Goal: Task Accomplishment & Management: Manage account settings

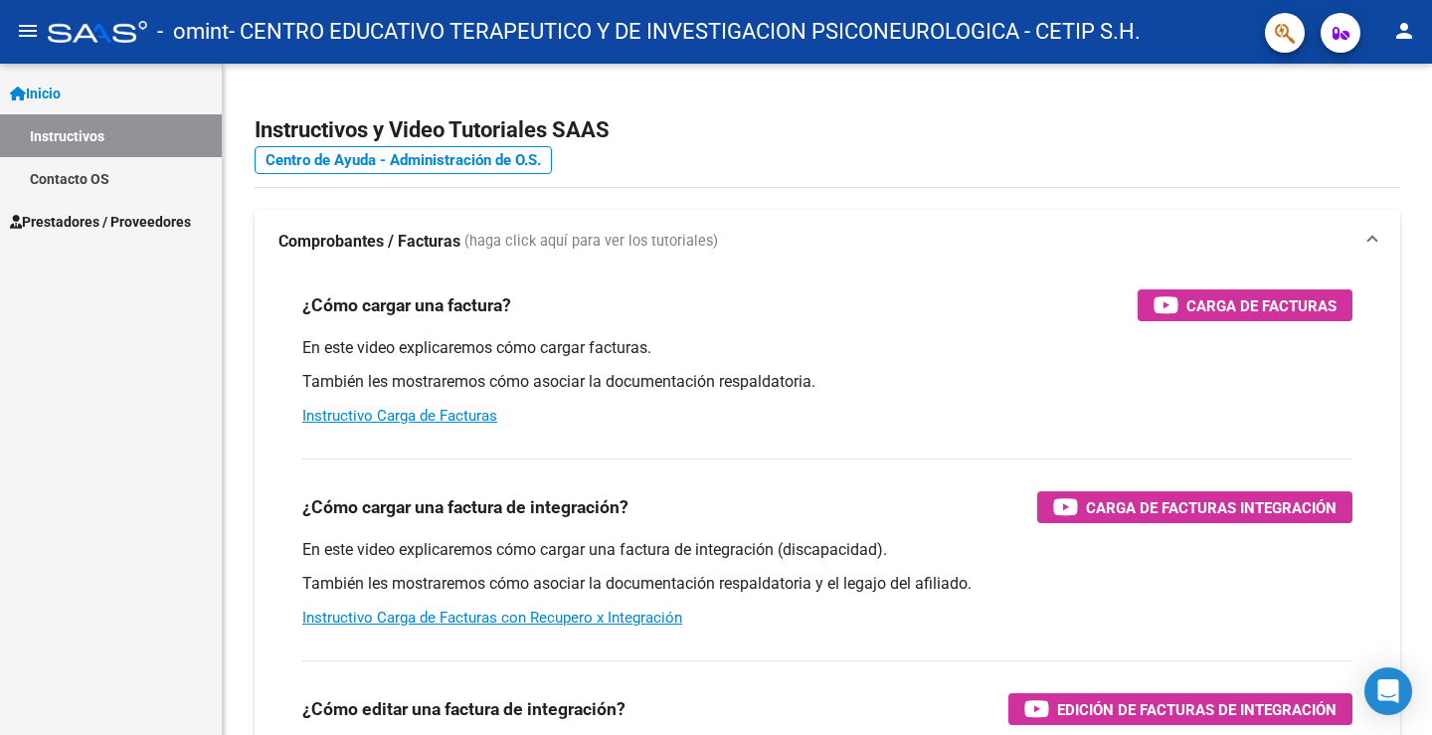
click at [164, 231] on span "Prestadores / Proveedores" at bounding box center [100, 222] width 181 height 22
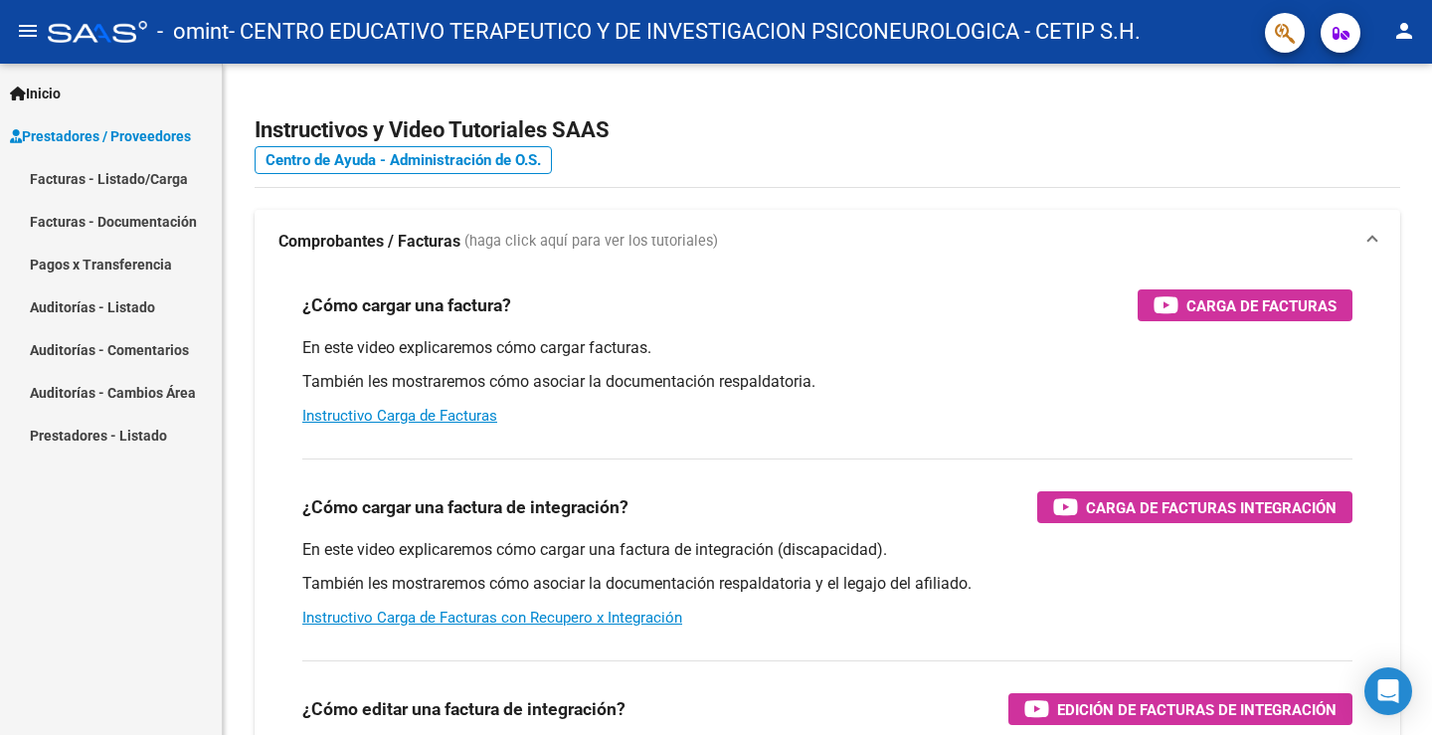
click at [146, 182] on link "Facturas - Listado/Carga" at bounding box center [111, 178] width 222 height 43
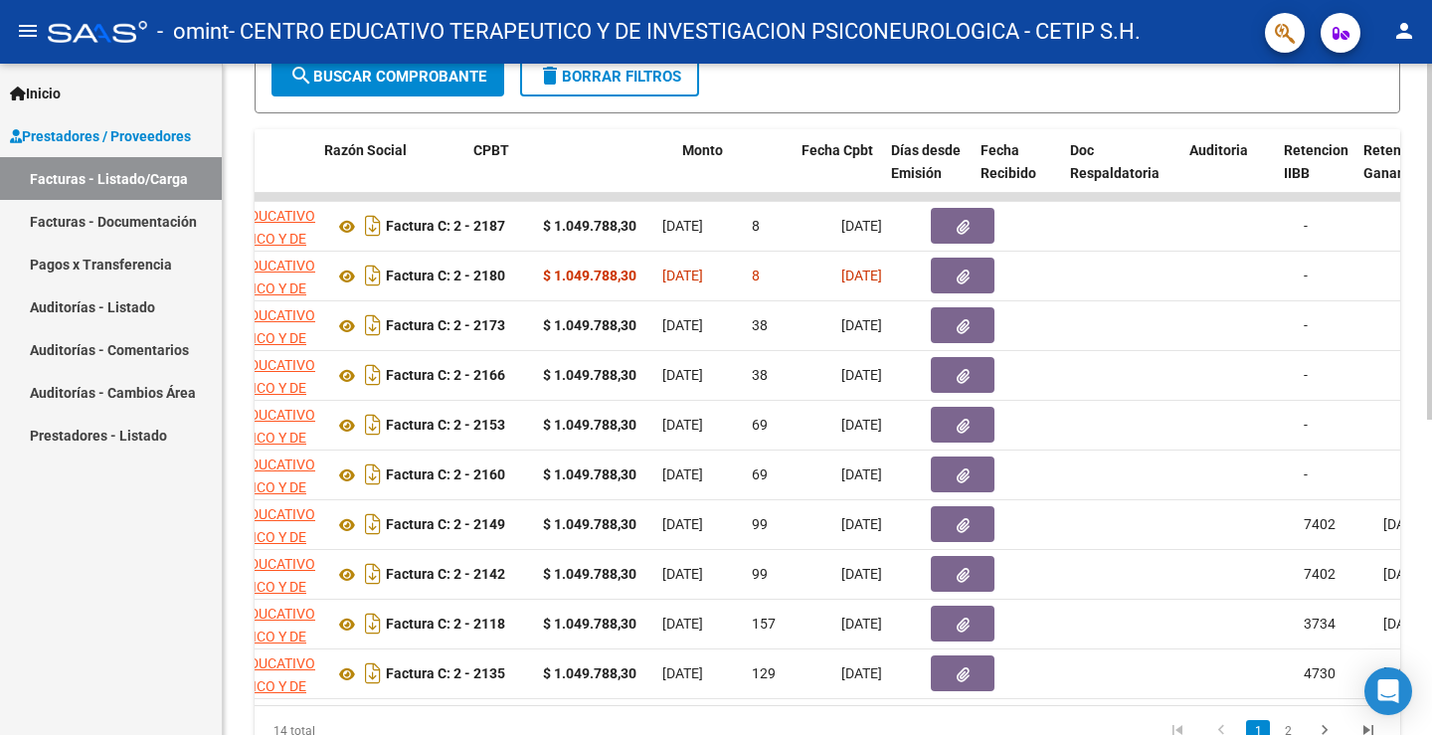
scroll to position [0, 488]
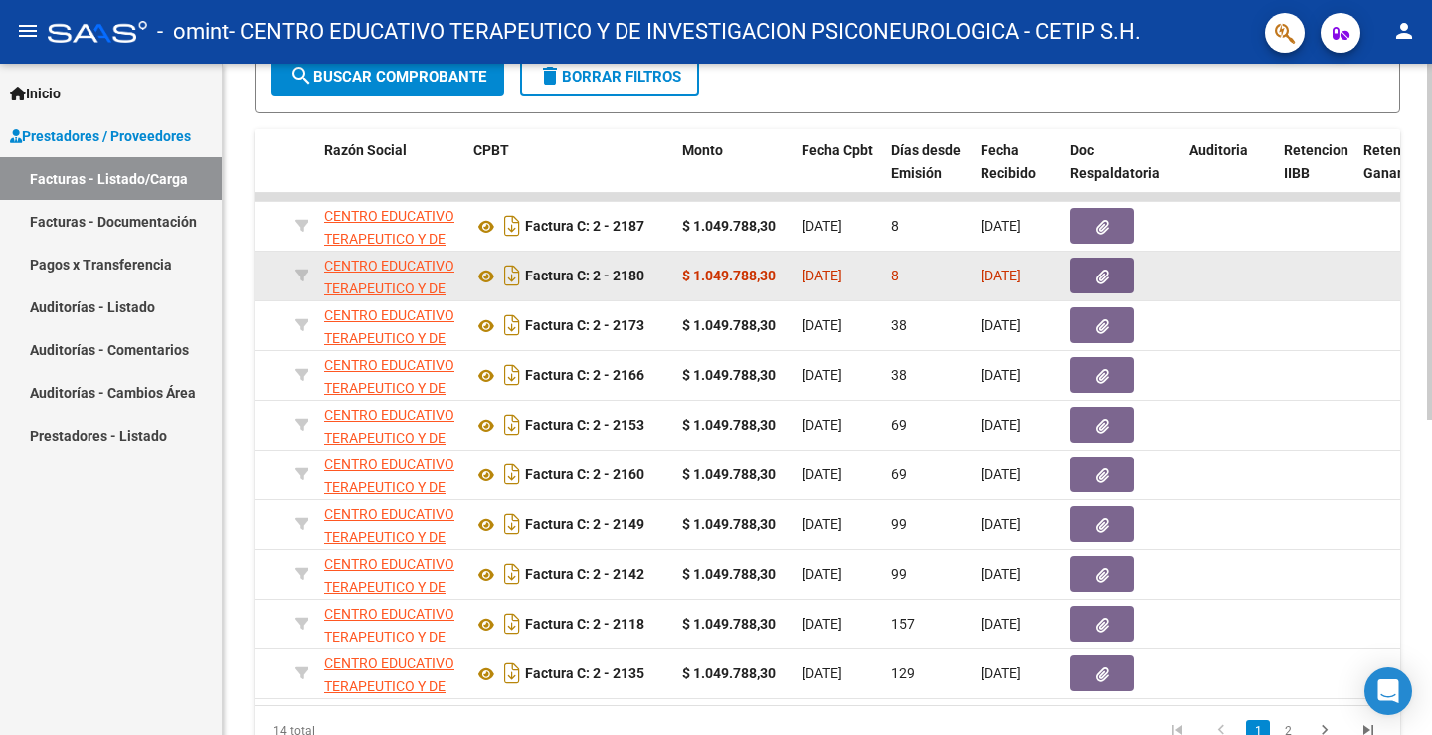
click at [1096, 269] on icon "button" at bounding box center [1102, 276] width 13 height 15
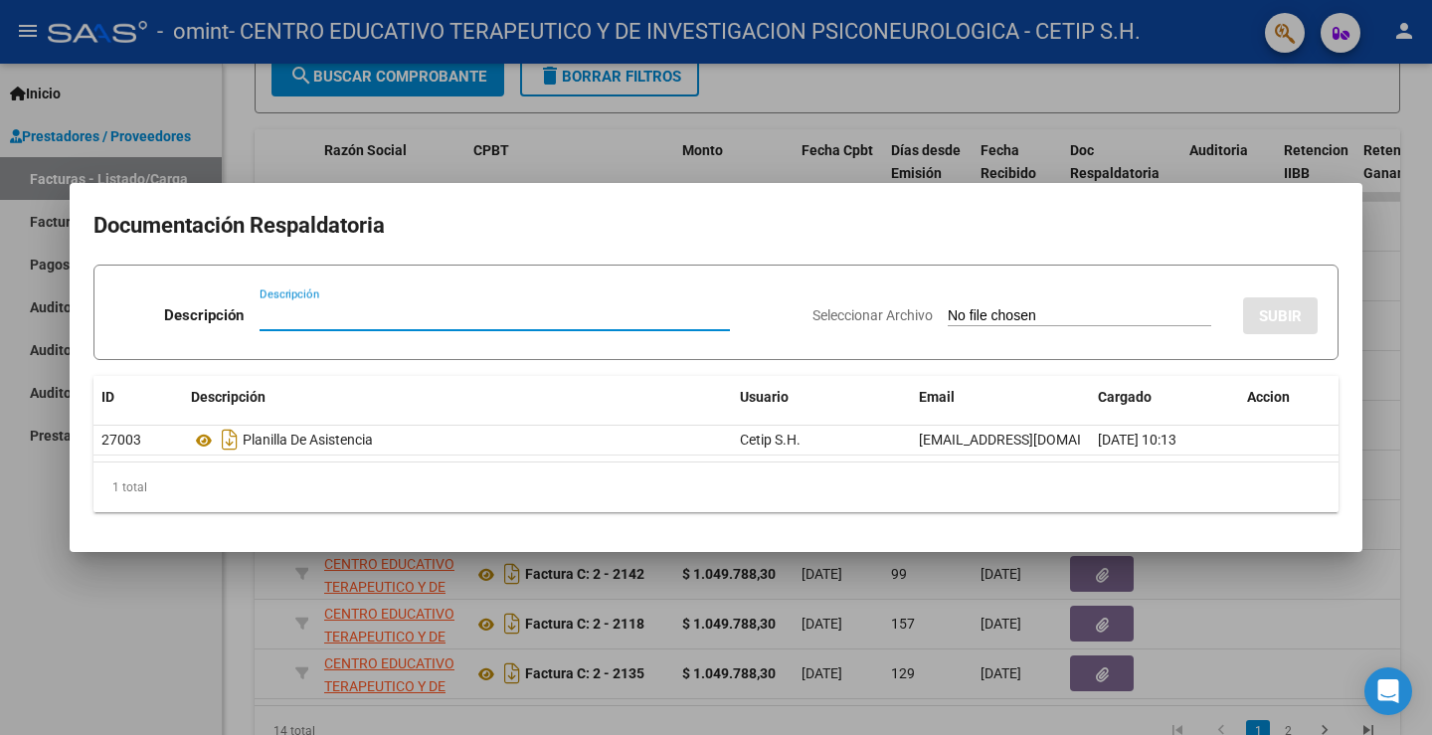
click at [603, 143] on div at bounding box center [716, 367] width 1432 height 735
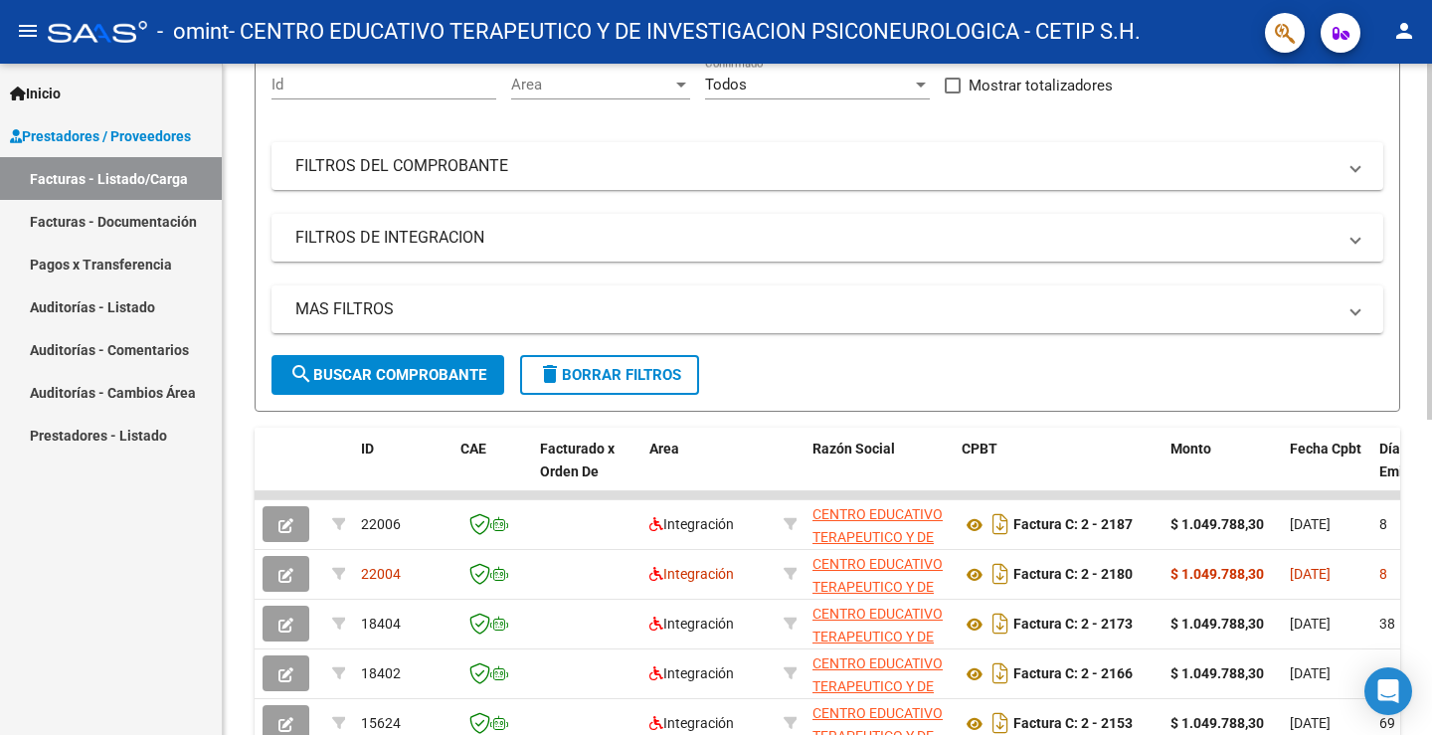
scroll to position [0, 0]
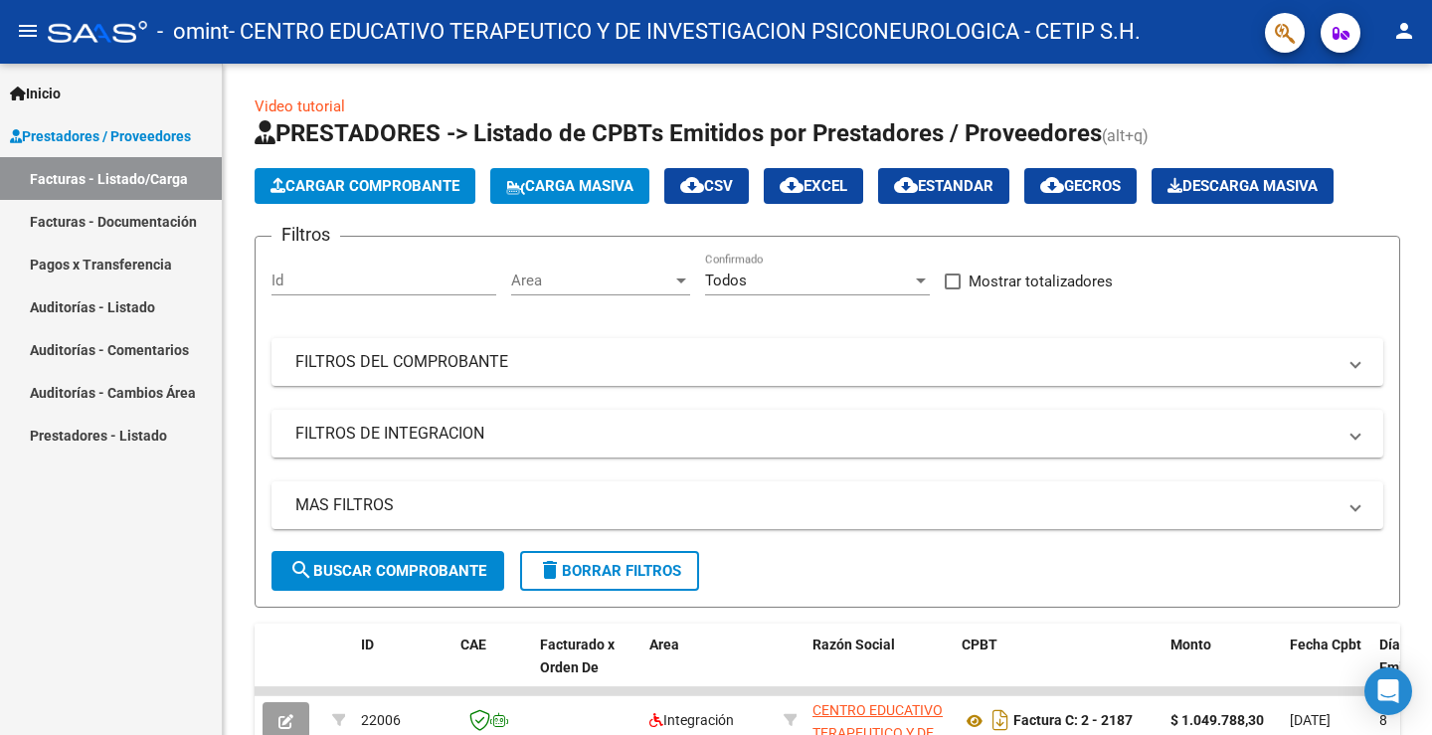
click at [143, 217] on link "Facturas - Documentación" at bounding box center [111, 221] width 222 height 43
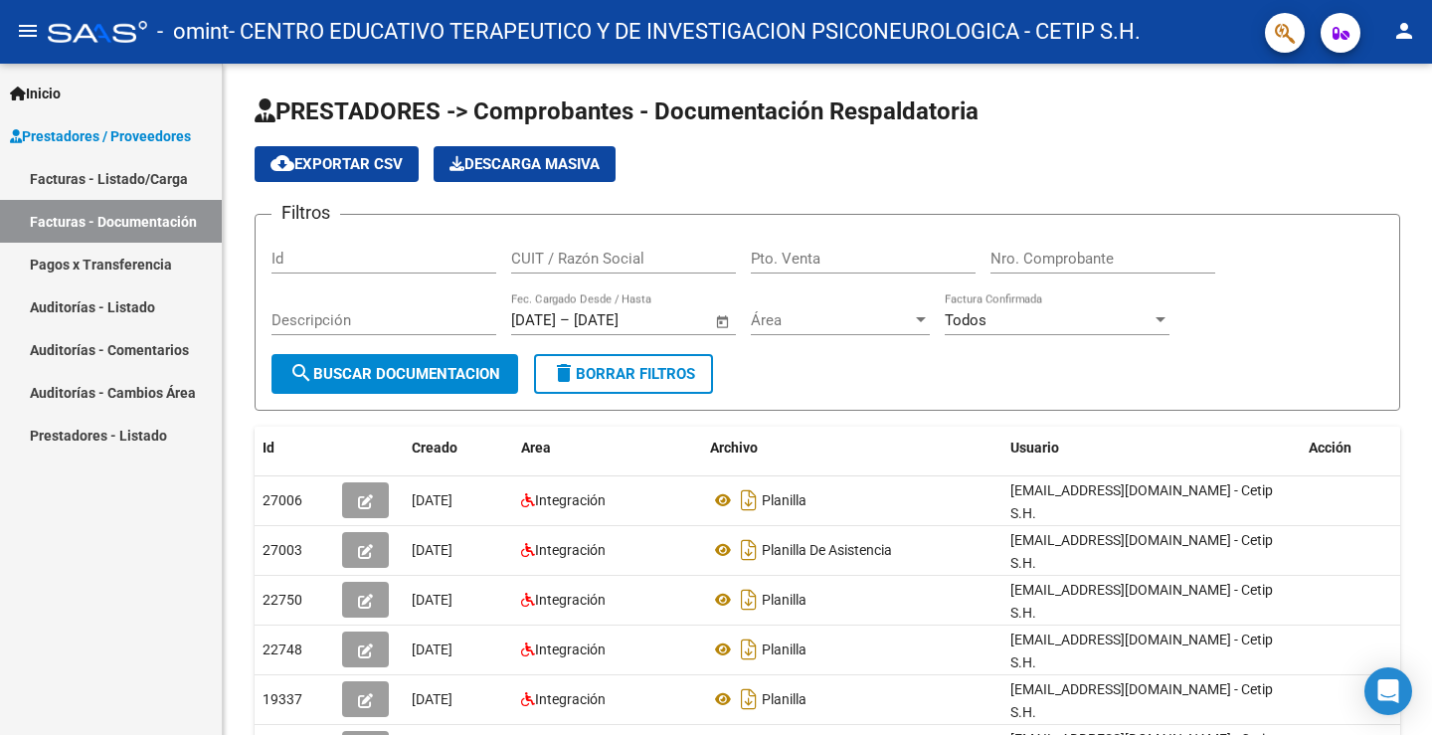
click at [60, 265] on link "Pagos x Transferencia" at bounding box center [111, 264] width 222 height 43
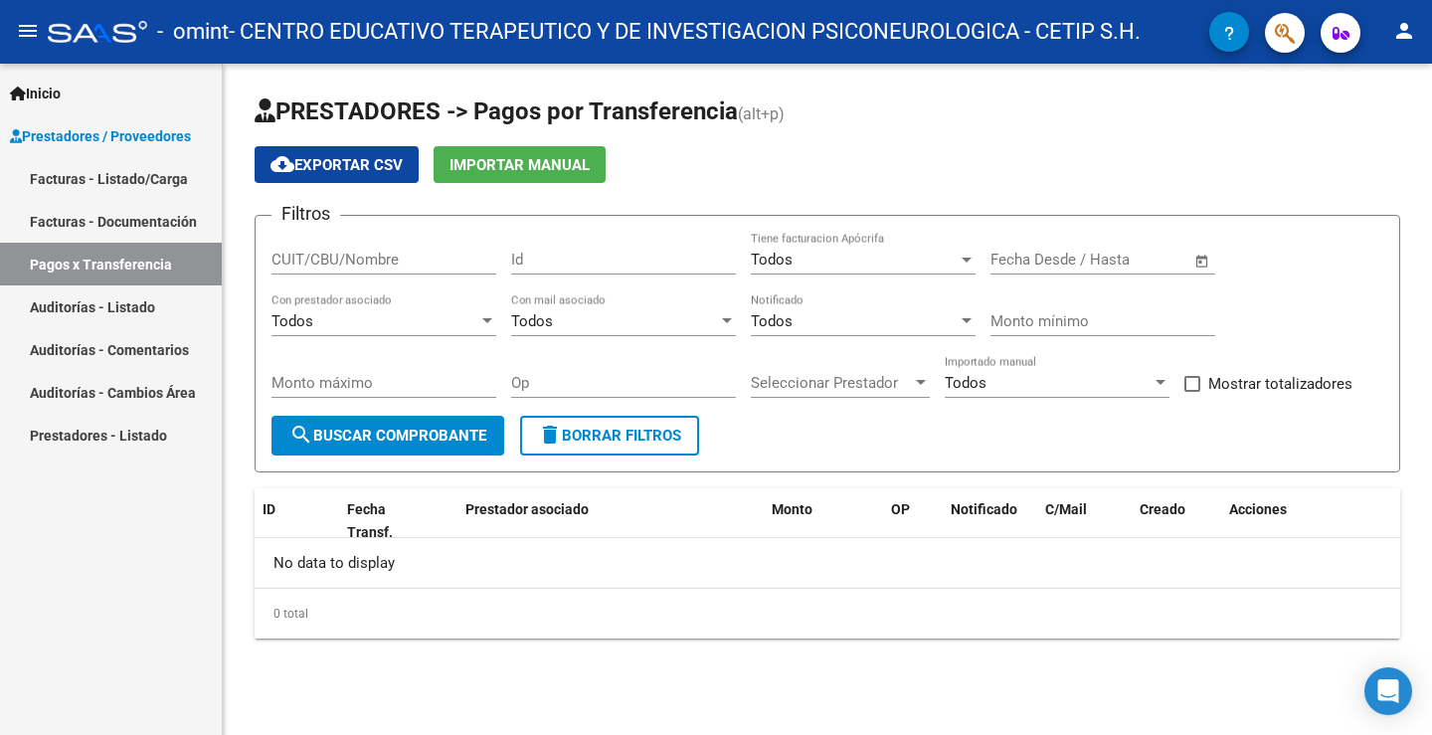
click at [94, 142] on span "Prestadores / Proveedores" at bounding box center [100, 136] width 181 height 22
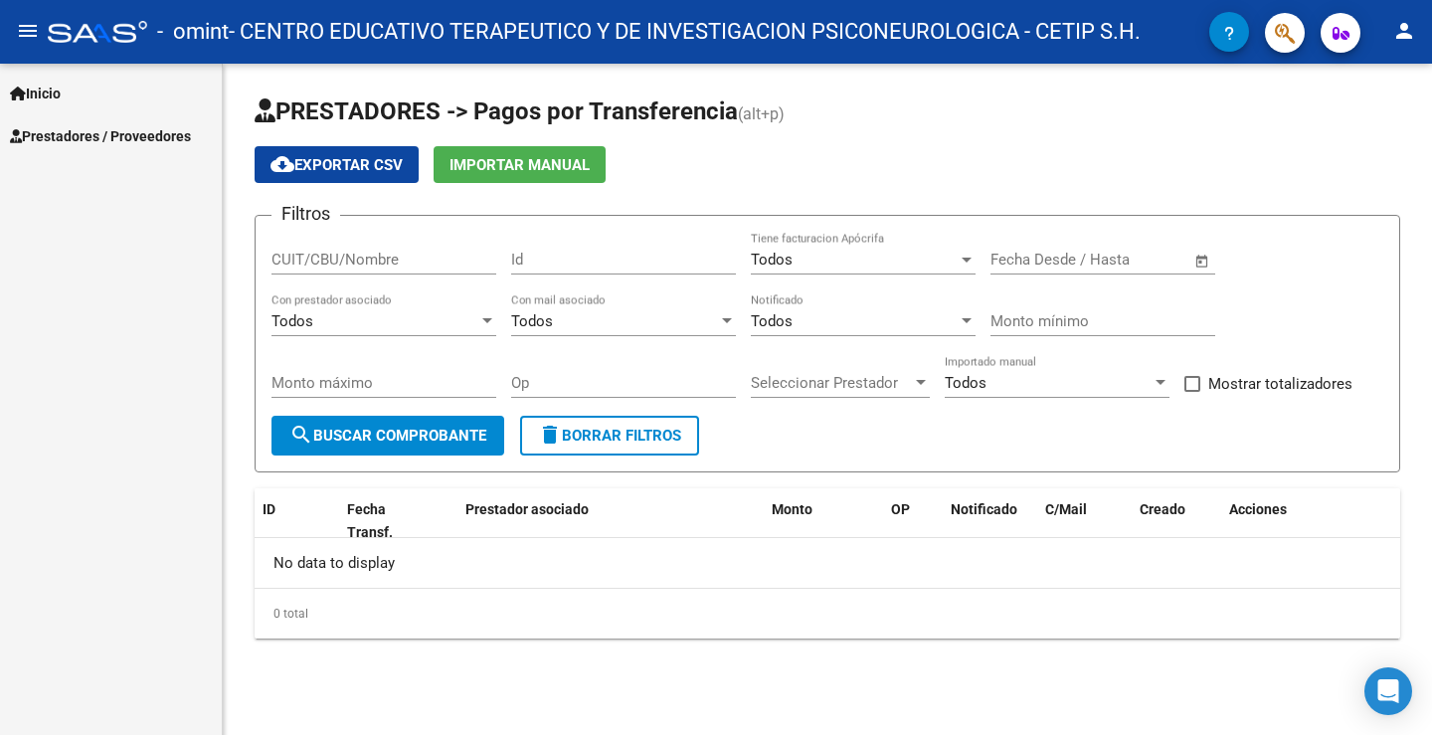
click at [94, 142] on span "Prestadores / Proveedores" at bounding box center [100, 136] width 181 height 22
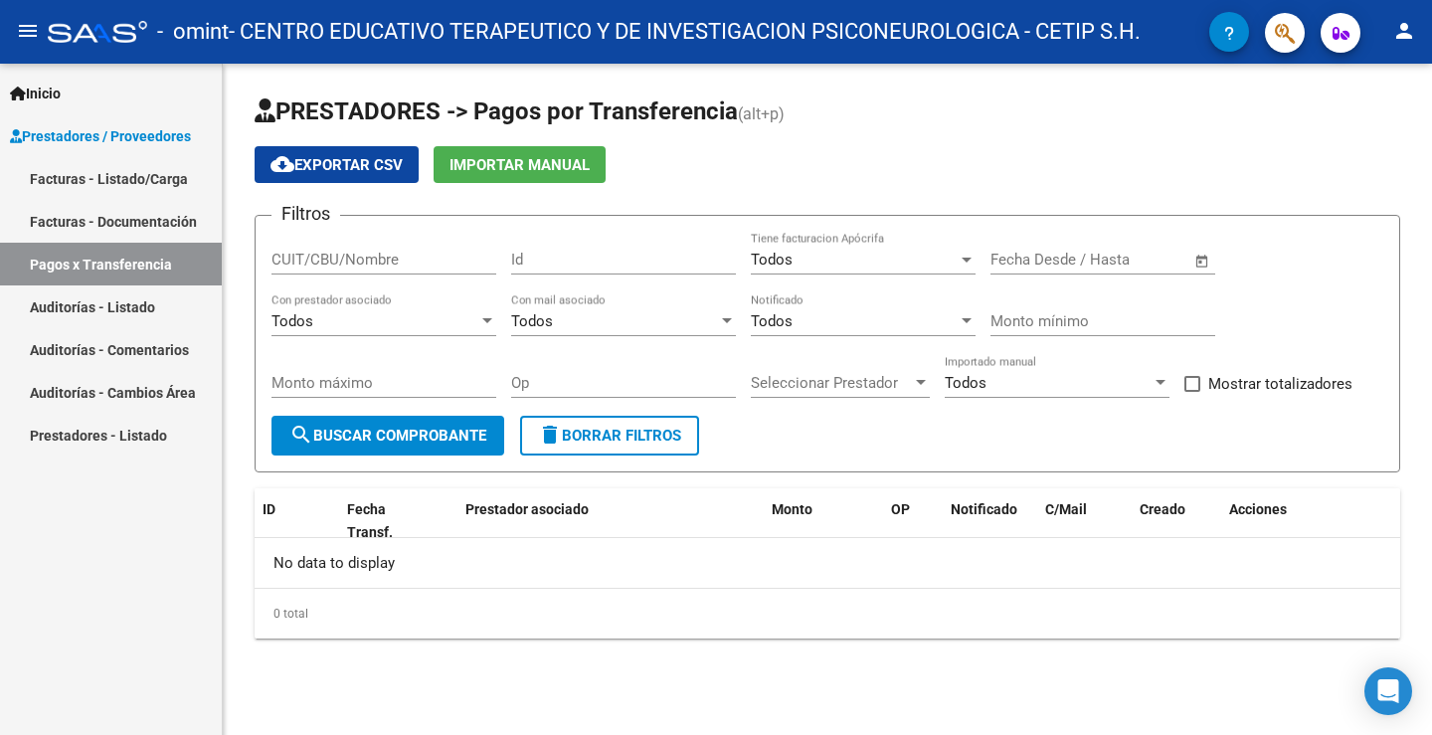
click at [95, 173] on link "Facturas - Listado/Carga" at bounding box center [111, 178] width 222 height 43
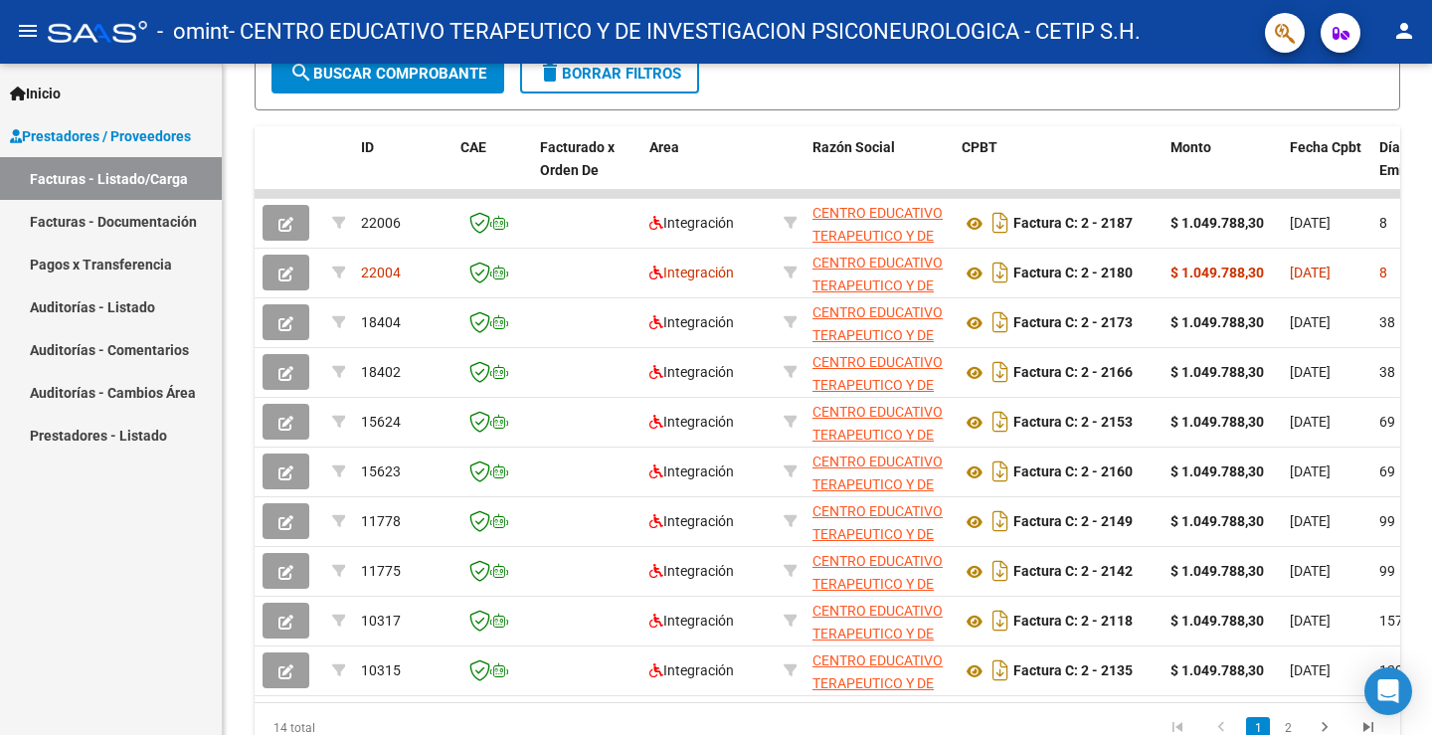
click at [1411, 36] on mat-icon "person" at bounding box center [1404, 31] width 24 height 24
click at [1378, 146] on button "exit_to_app Salir" at bounding box center [1362, 131] width 121 height 48
